Goal: Transaction & Acquisition: Purchase product/service

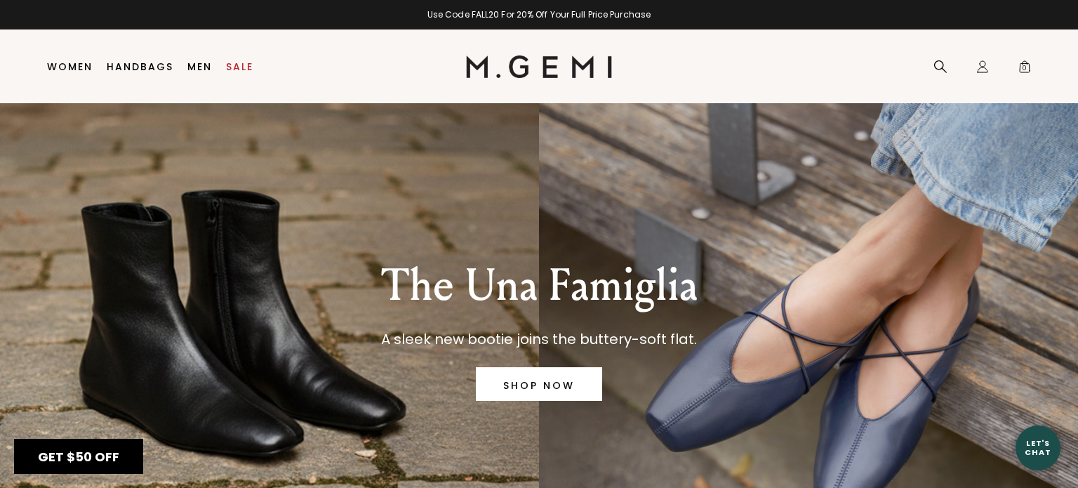
click at [0, 0] on x-extension-template at bounding box center [0, 0] width 0 height 0
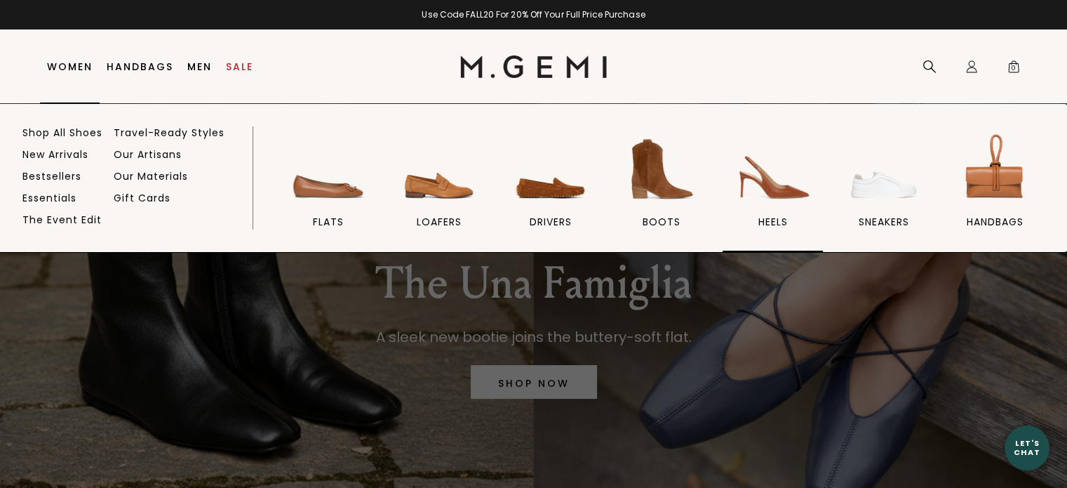
click at [773, 182] on img at bounding box center [772, 169] width 79 height 79
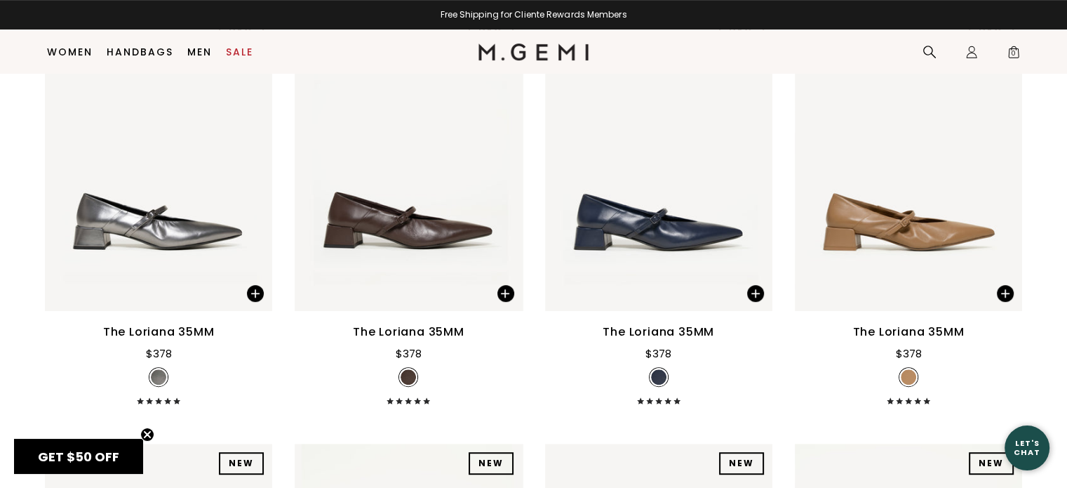
scroll to position [698, 0]
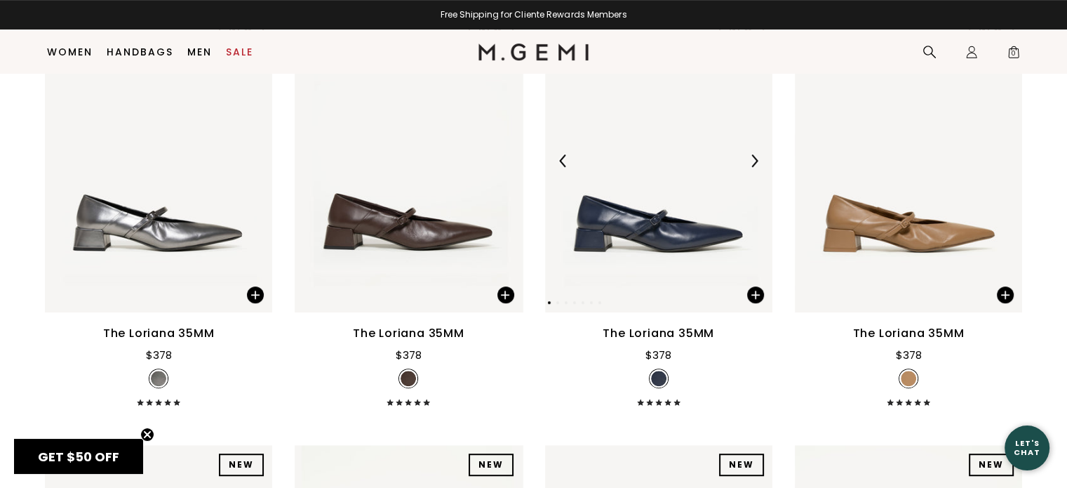
click at [629, 192] on img at bounding box center [658, 160] width 227 height 303
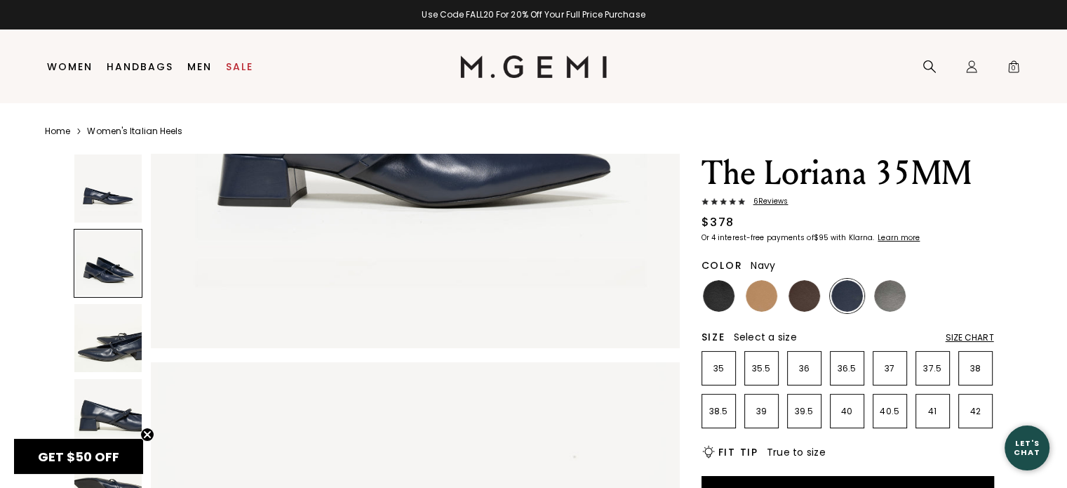
click at [963, 336] on div "Size Chart" at bounding box center [970, 337] width 48 height 11
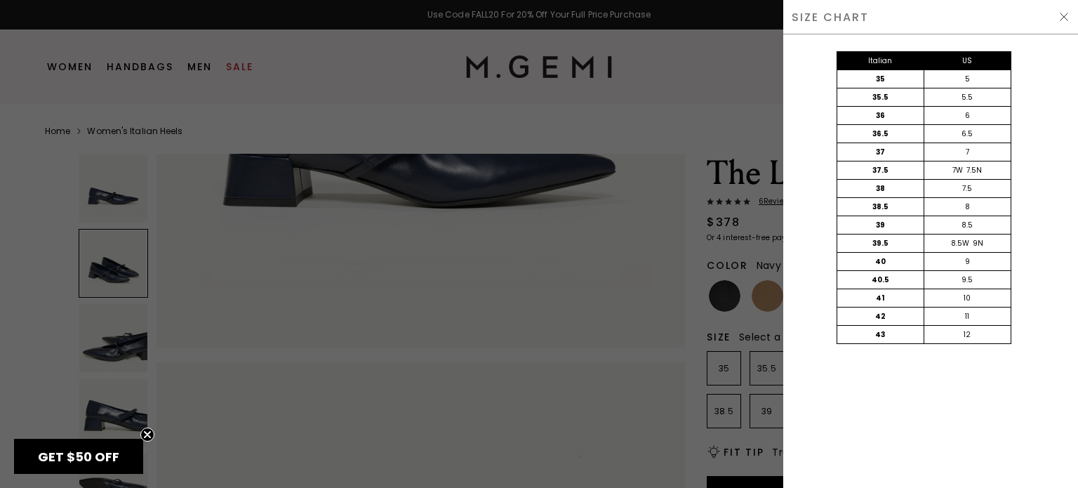
click at [1063, 13] on img at bounding box center [1063, 16] width 11 height 11
